Goal: Information Seeking & Learning: Learn about a topic

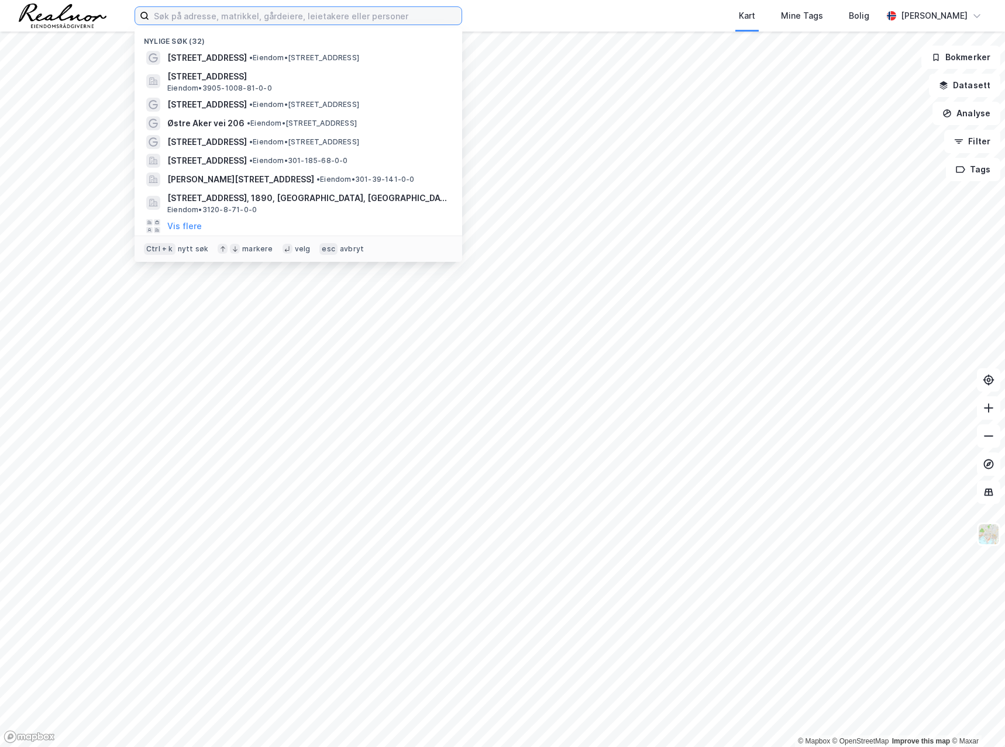
click at [190, 16] on input at bounding box center [305, 16] width 312 height 18
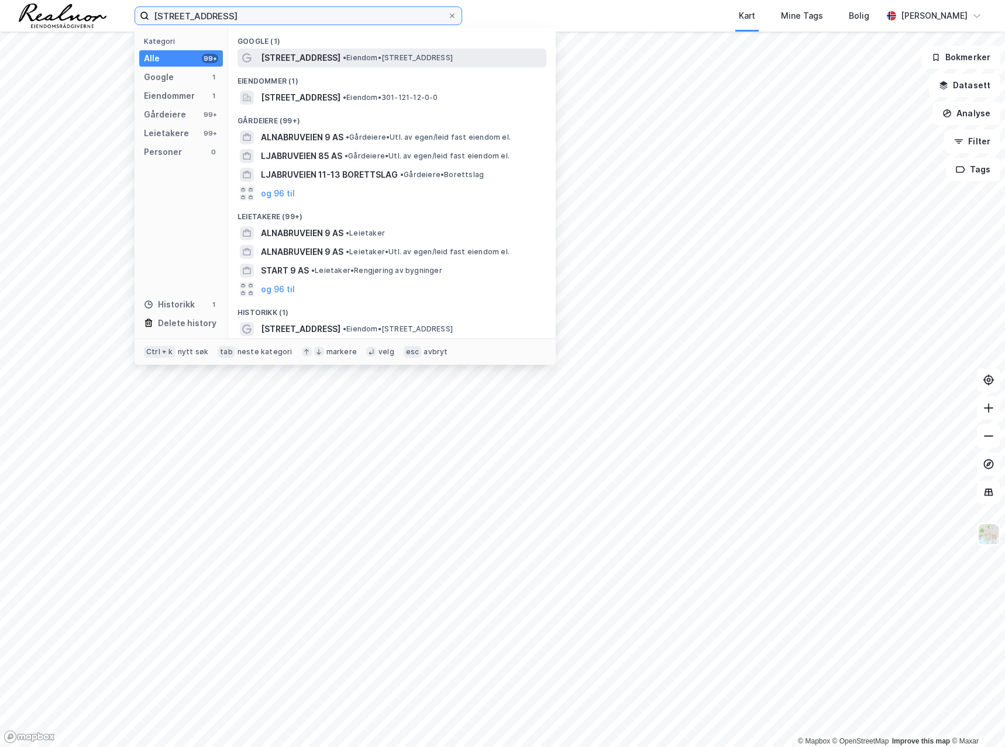
type input "[STREET_ADDRESS]"
click at [268, 57] on span "[STREET_ADDRESS]" at bounding box center [301, 58] width 80 height 14
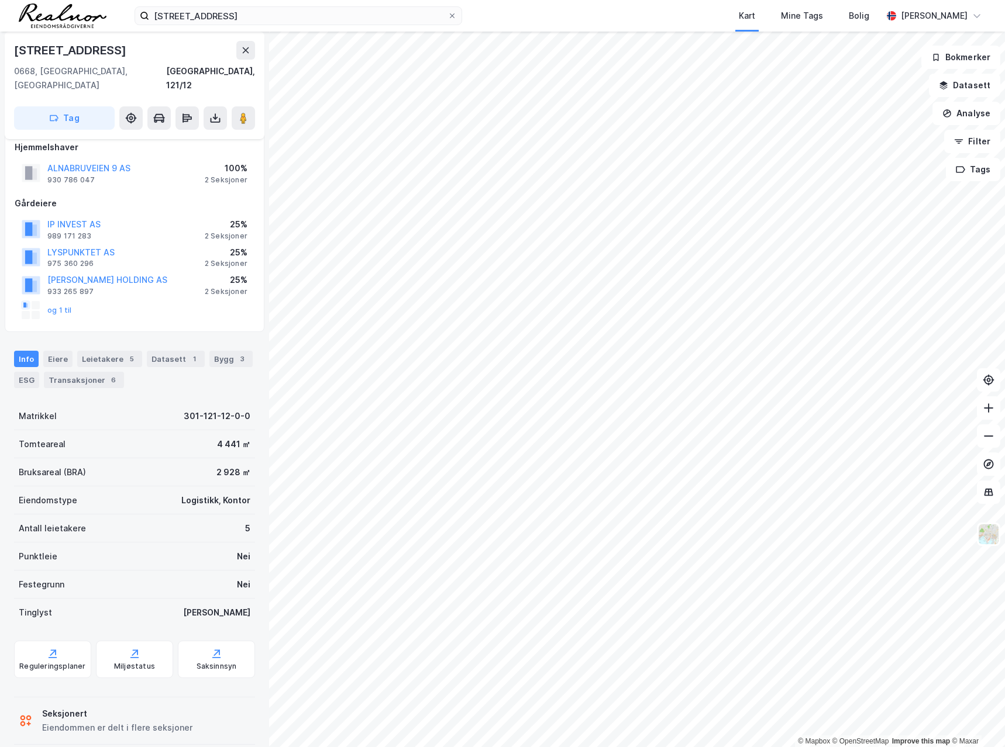
scroll to position [16, 0]
click at [168, 349] on div "Datasett 1" at bounding box center [176, 357] width 58 height 16
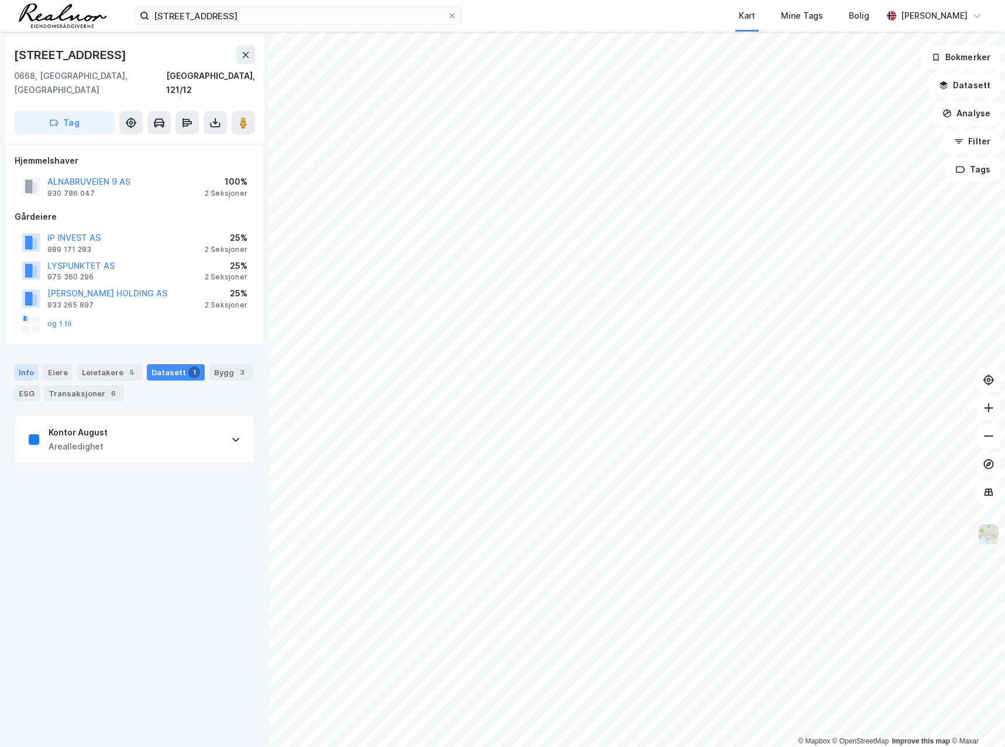
click at [26, 364] on div "Info" at bounding box center [26, 372] width 25 height 16
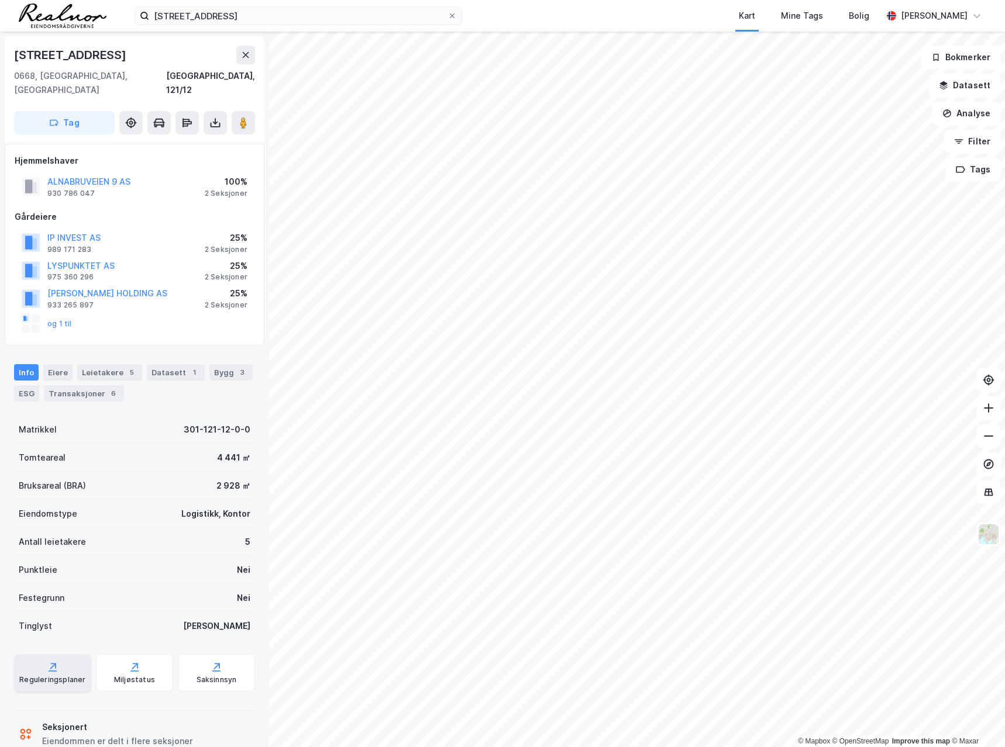
click at [49, 661] on icon at bounding box center [53, 667] width 12 height 12
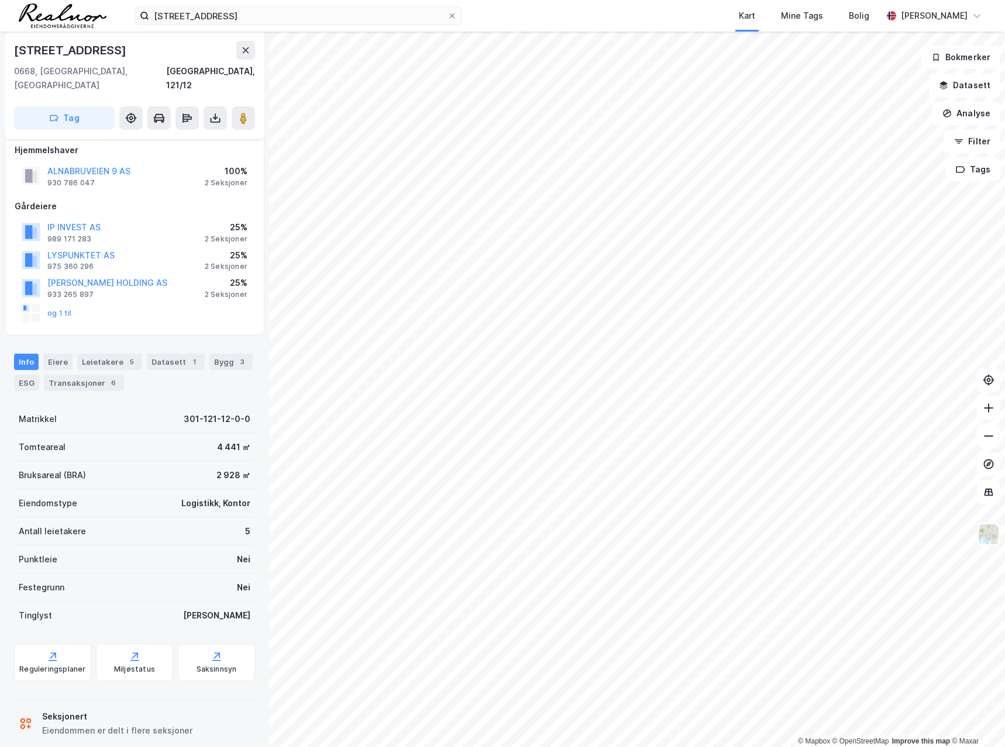
scroll to position [16, 0]
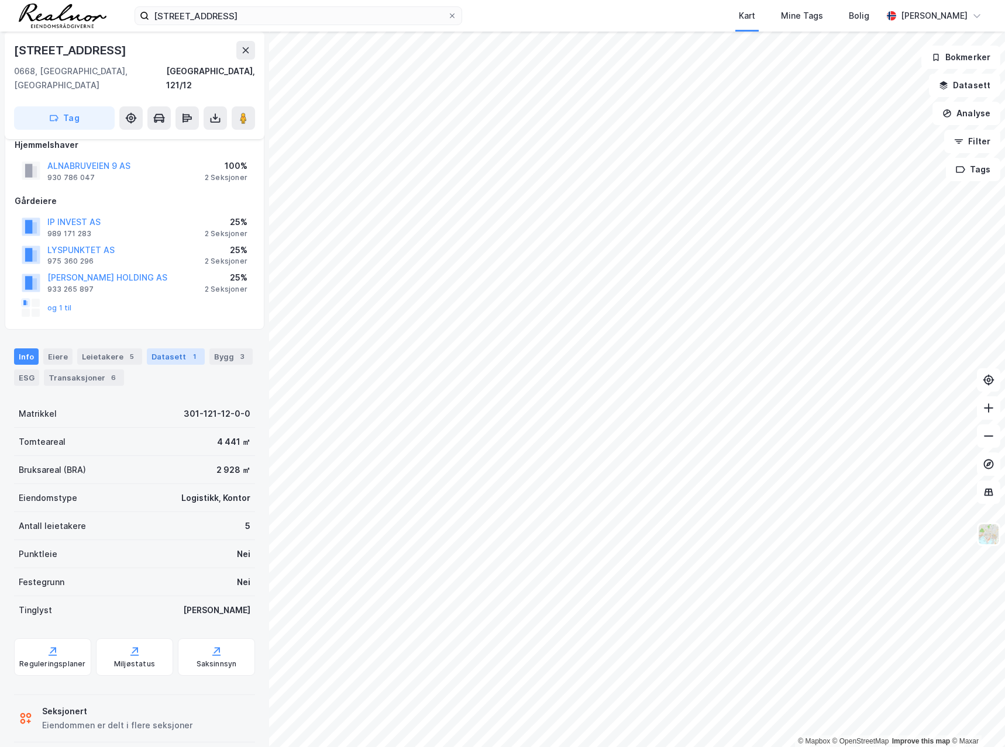
click at [170, 349] on div "Datasett 1" at bounding box center [176, 357] width 58 height 16
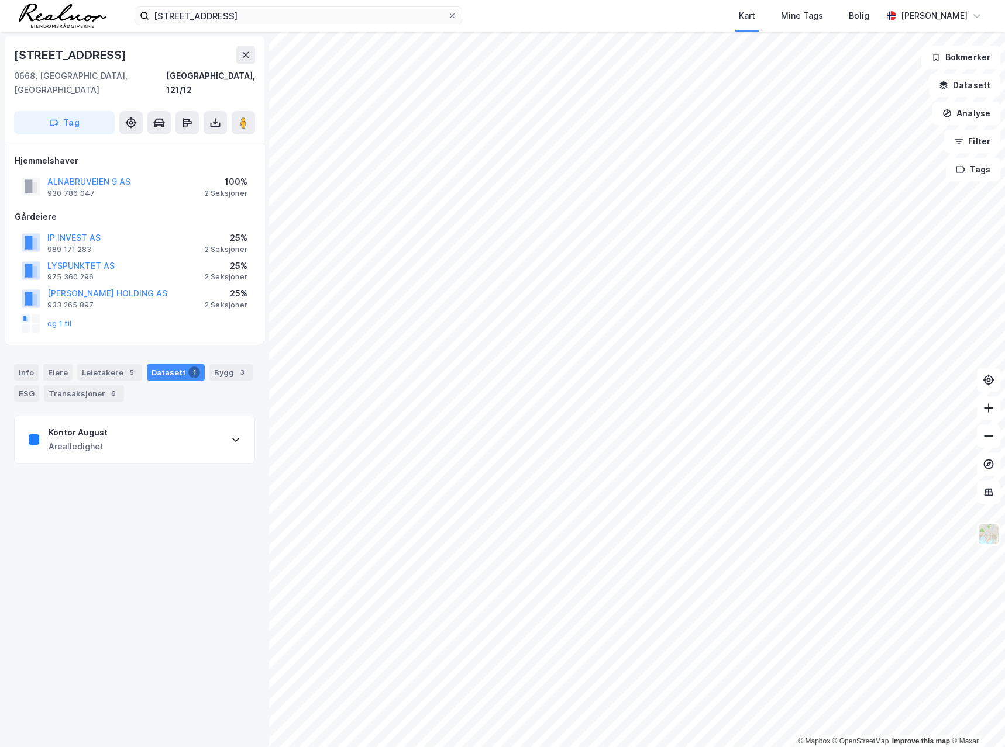
click at [231, 435] on icon at bounding box center [235, 439] width 9 height 9
click at [232, 438] on icon at bounding box center [235, 440] width 7 height 4
click at [27, 364] on div "Info" at bounding box center [26, 372] width 25 height 16
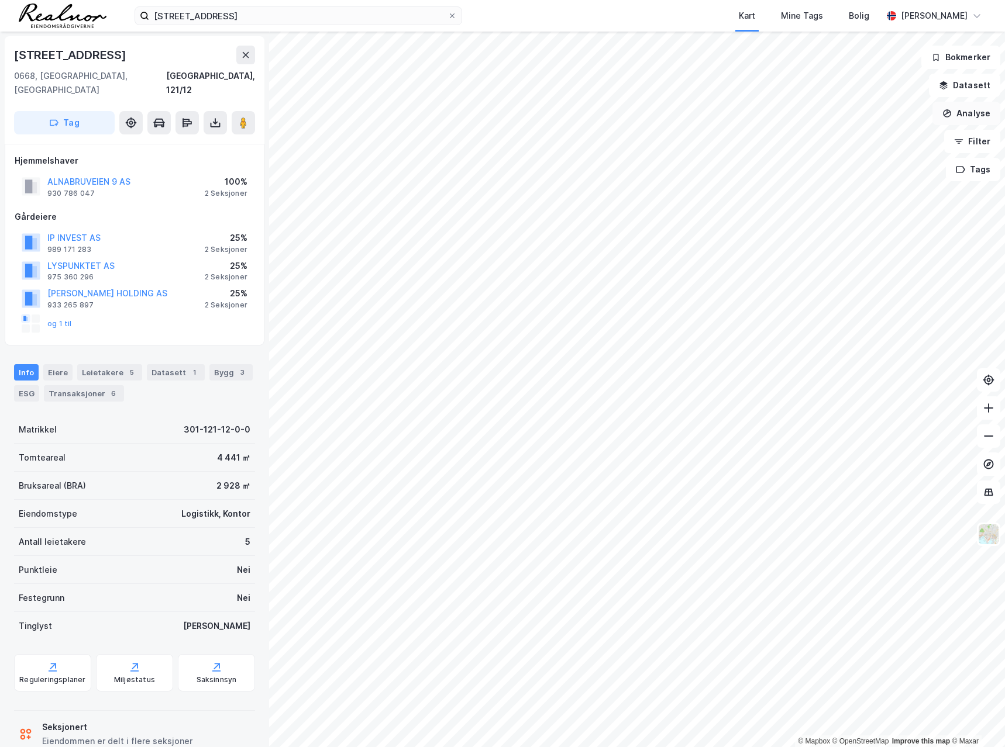
click at [961, 111] on button "Analyse" at bounding box center [966, 113] width 68 height 23
